Goal: Find specific page/section: Find specific page/section

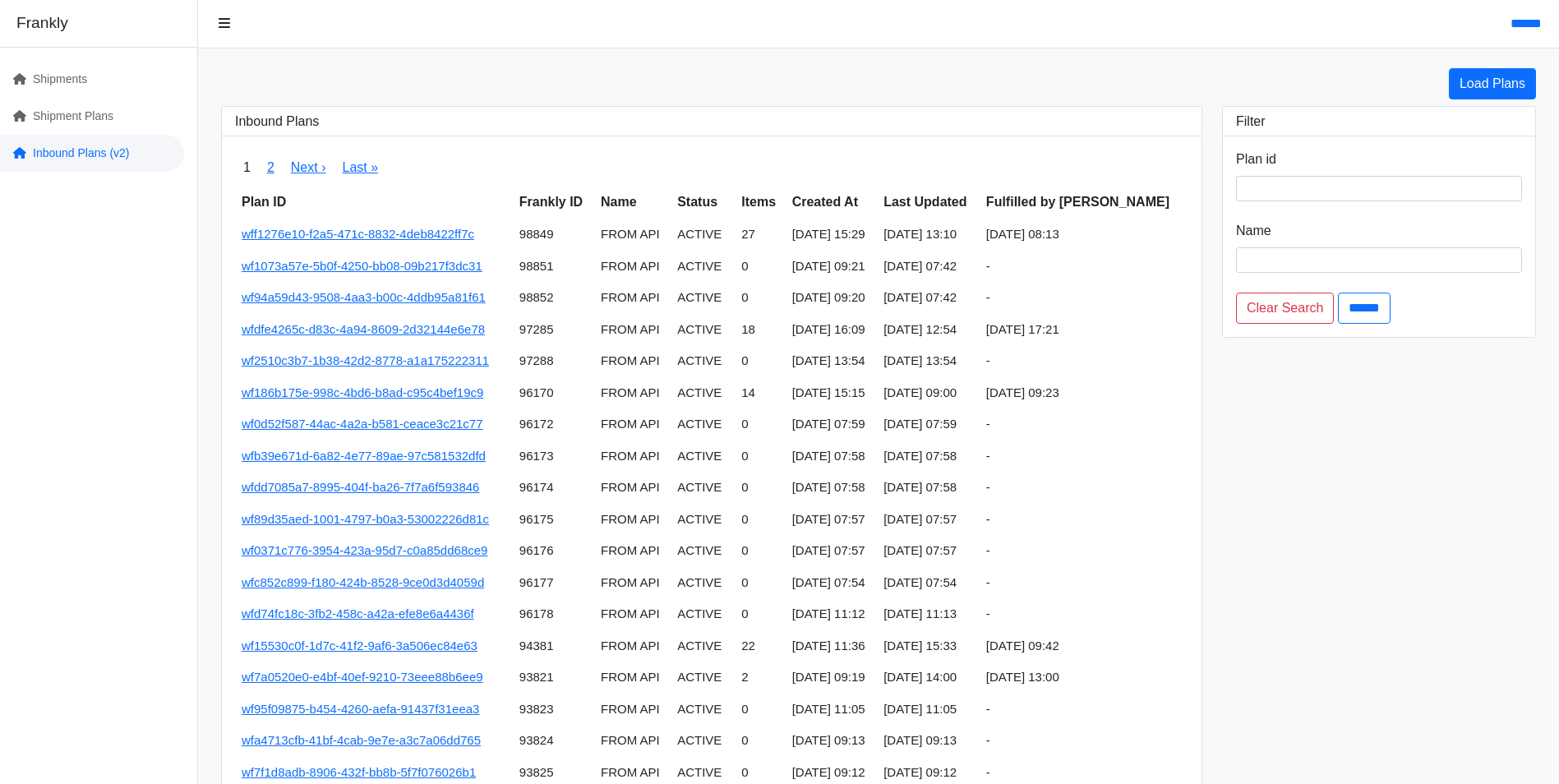
click at [73, 170] on link "Inbound Plans (v2)" at bounding box center [92, 153] width 184 height 37
click at [65, 157] on link "Inbound Plans (v2)" at bounding box center [92, 153] width 184 height 37
